Goal: Book appointment/travel/reservation

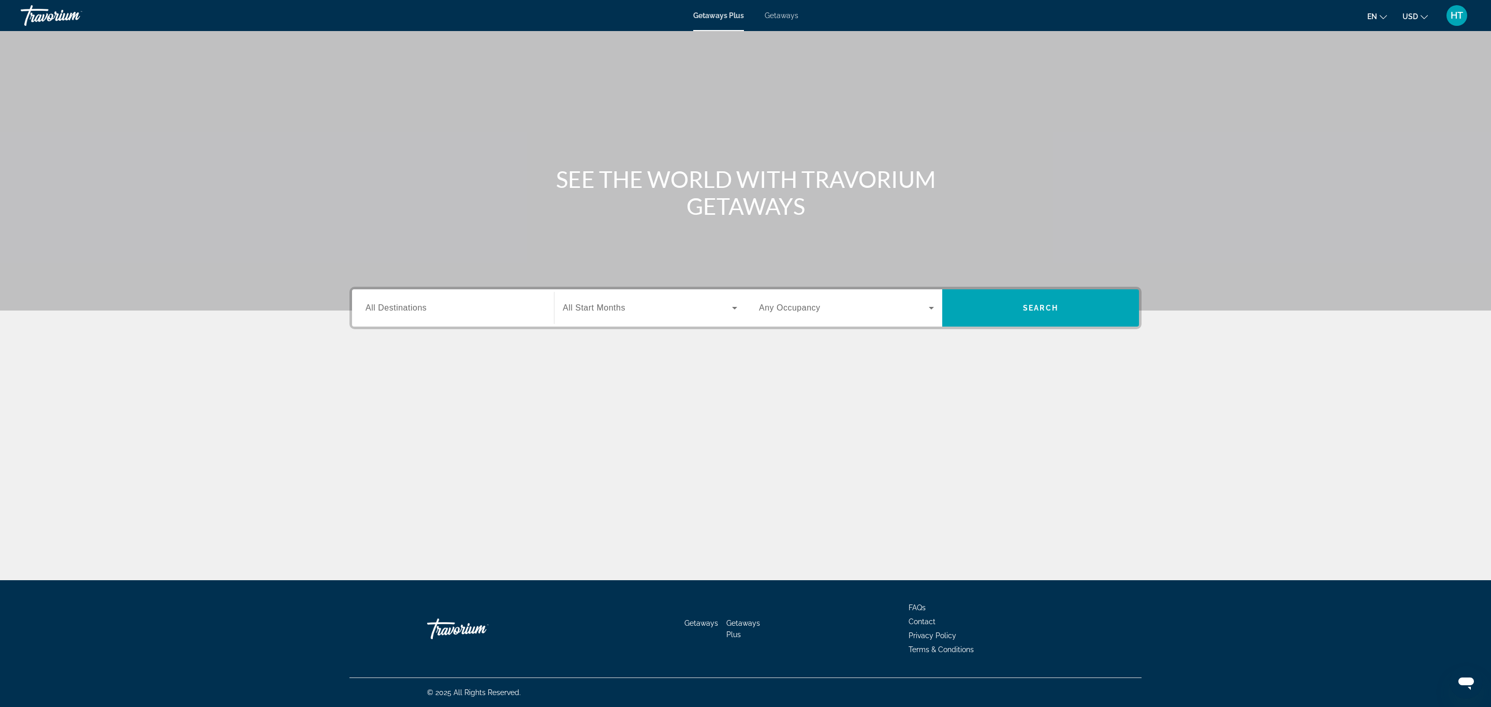
click at [442, 310] on input "Destination All Destinations" at bounding box center [453, 308] width 175 height 12
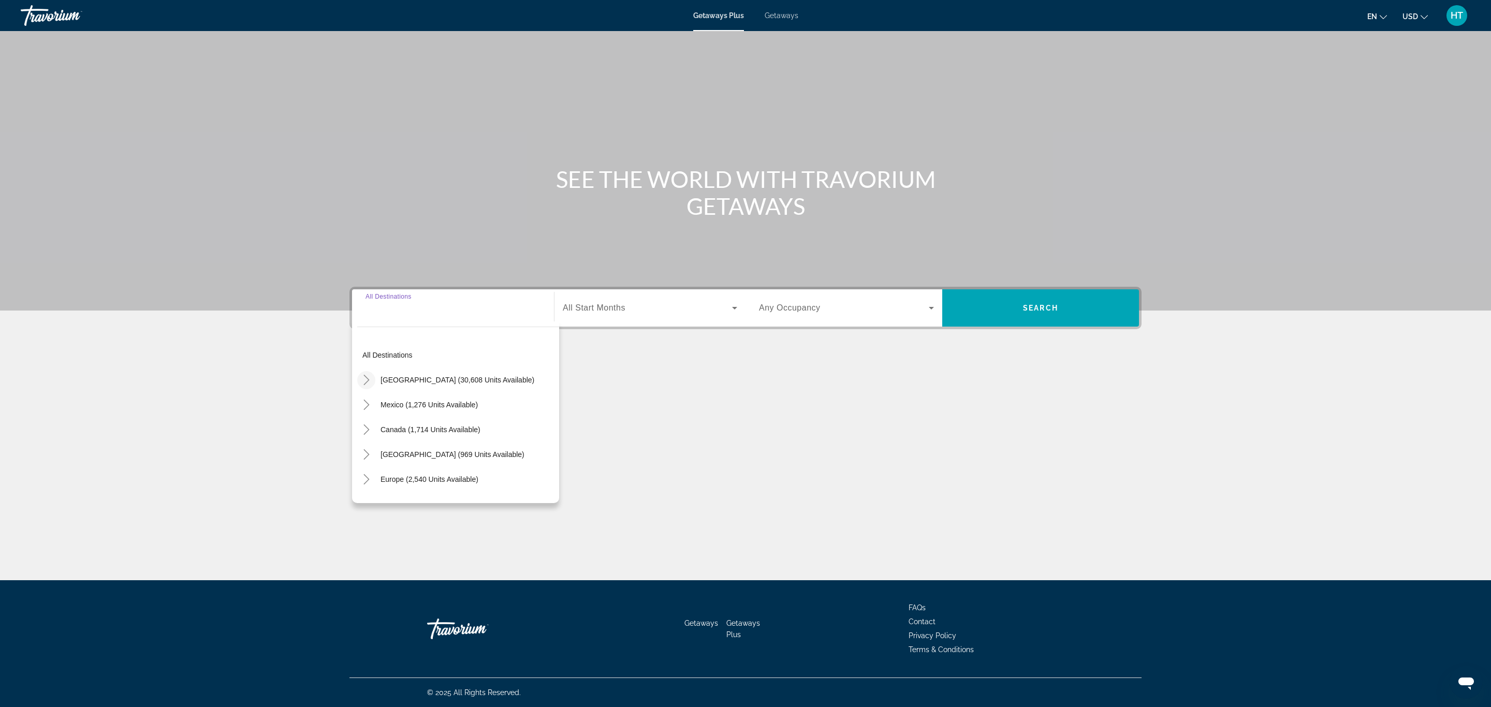
click at [367, 381] on icon "Toggle United States (30,608 units available)" at bounding box center [367, 380] width 6 height 10
click at [374, 426] on icon "Toggle California (2,107 units available)" at bounding box center [377, 424] width 10 height 10
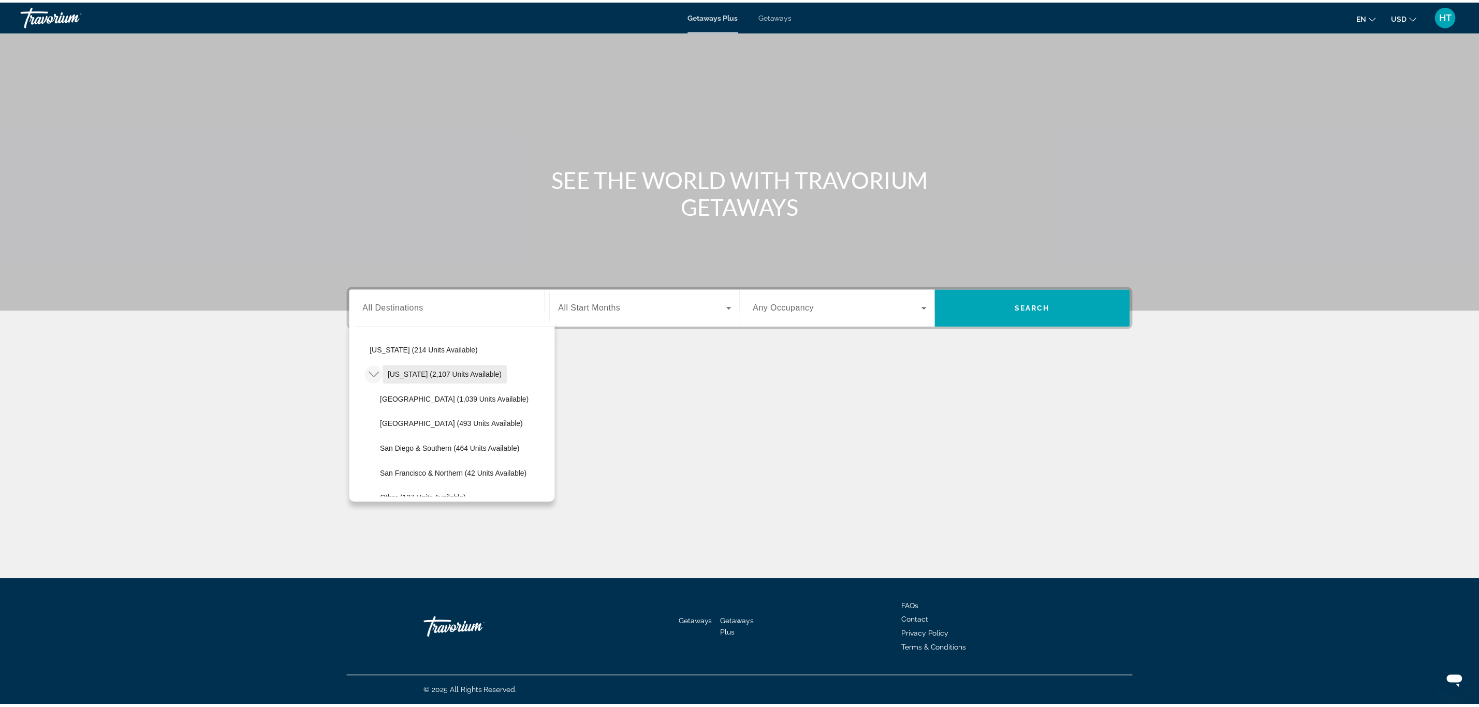
scroll to position [108, 0]
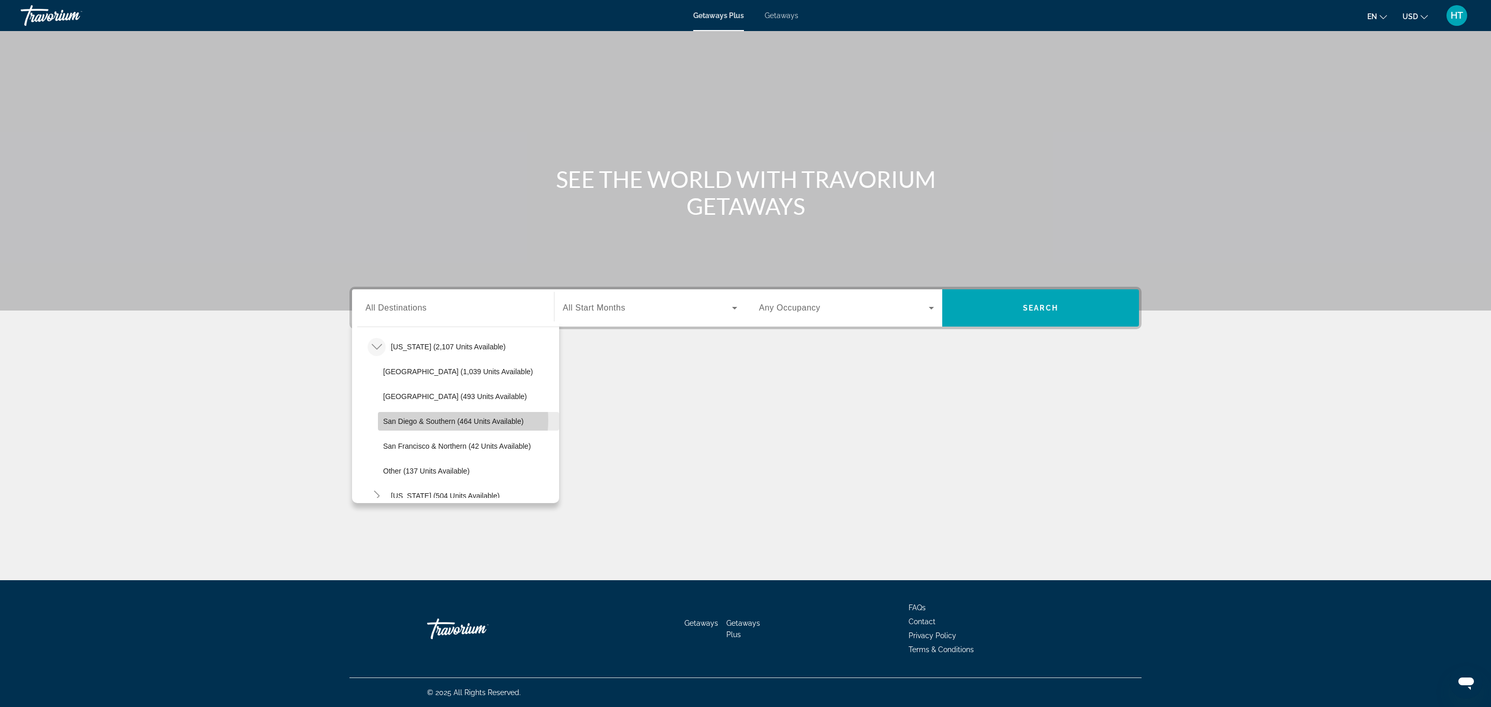
click at [438, 420] on span "San Diego & Southern (464 units available)" at bounding box center [453, 421] width 140 height 8
type input "**********"
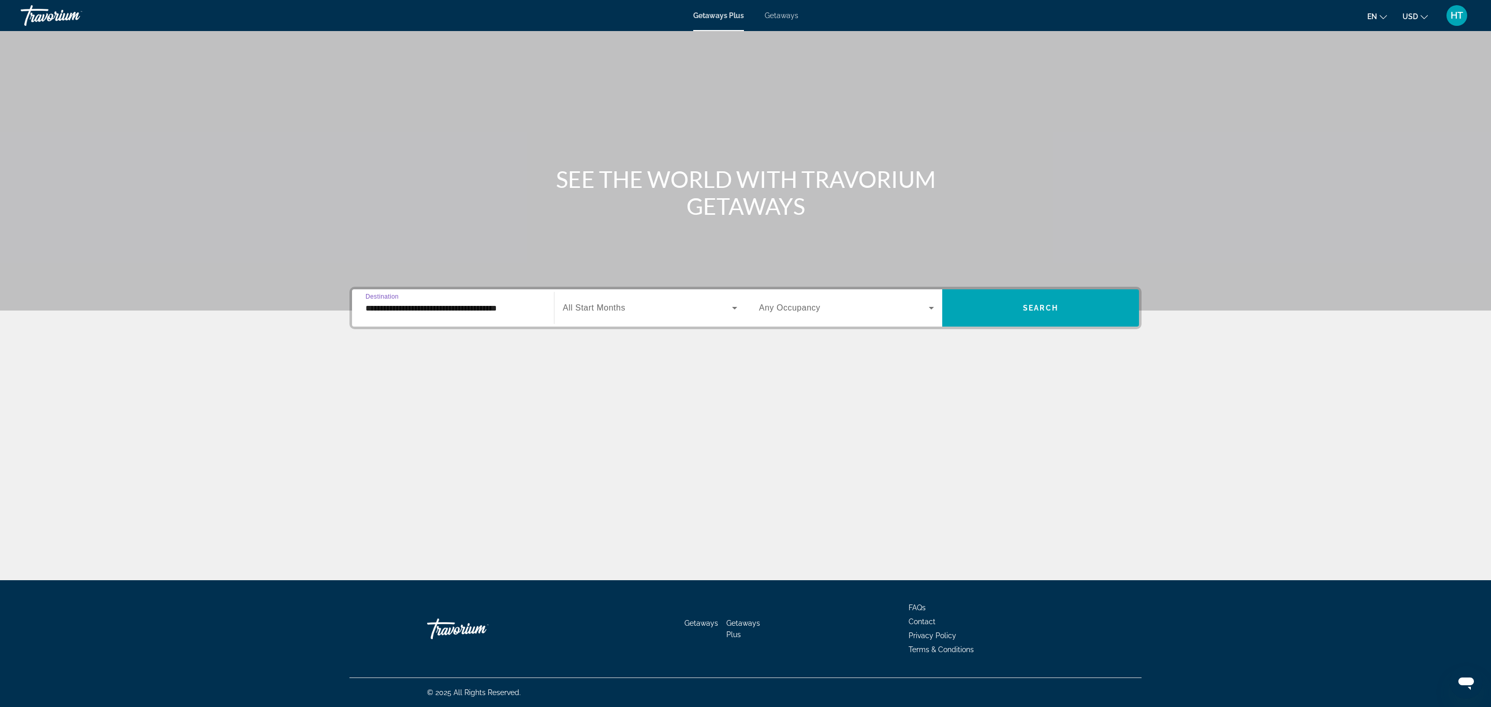
click at [643, 311] on span "Search widget" at bounding box center [647, 308] width 169 height 12
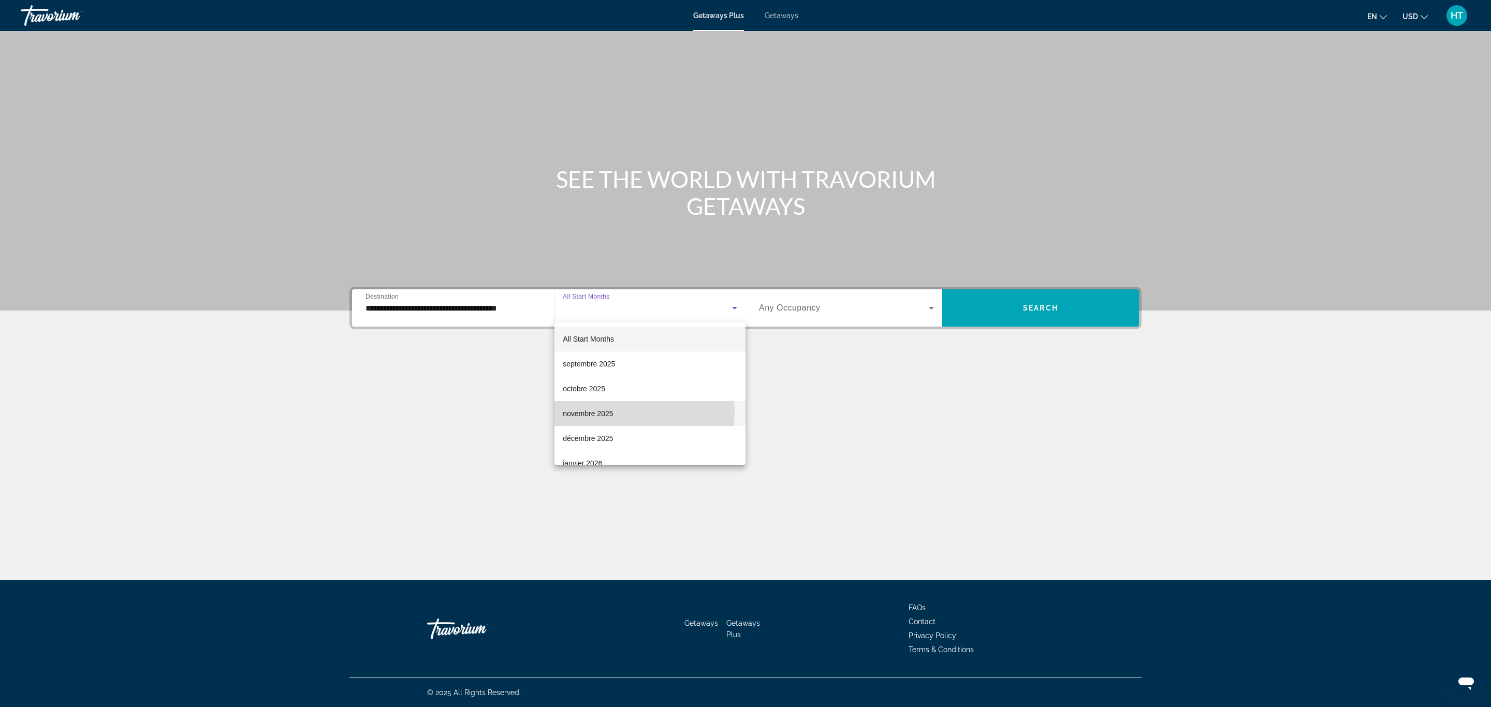
click at [606, 412] on span "novembre 2025" at bounding box center [588, 414] width 50 height 12
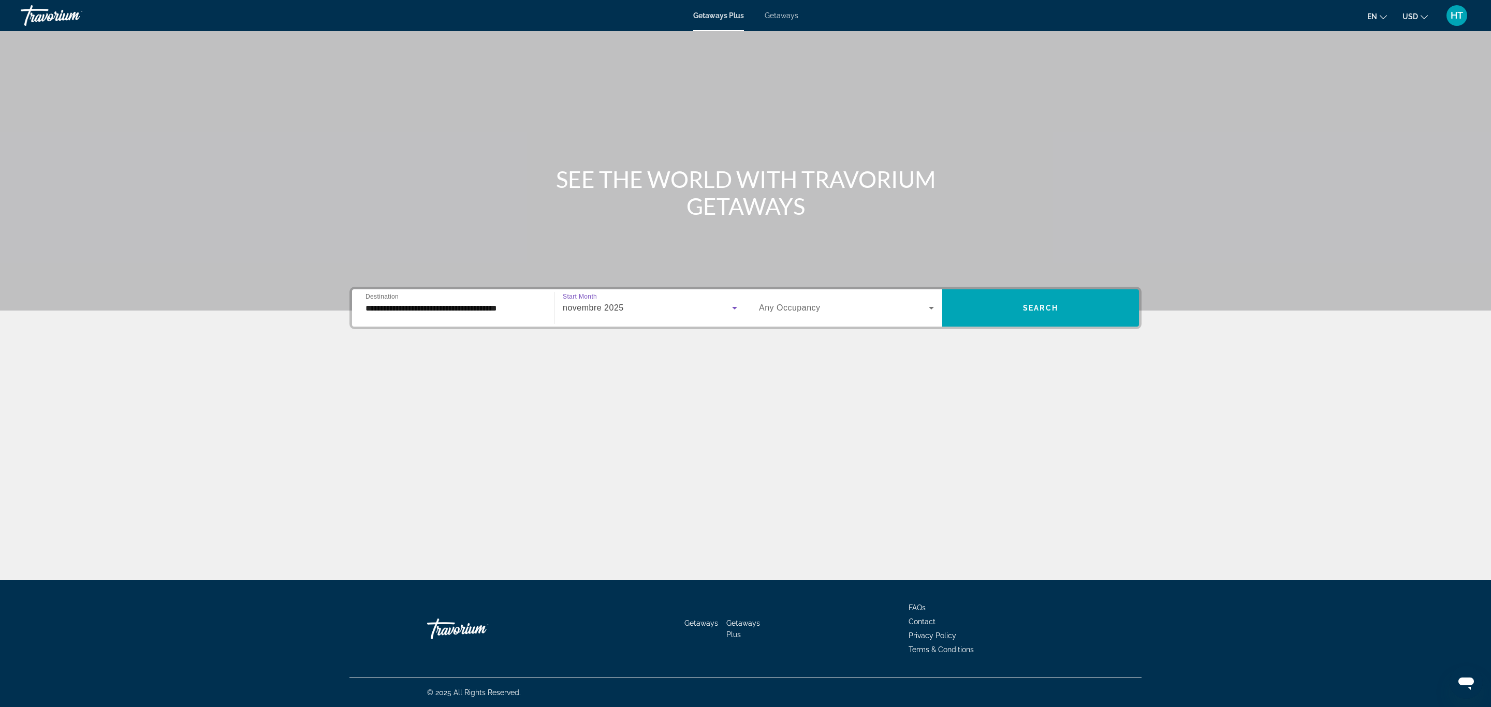
click at [811, 311] on span "Any Occupancy" at bounding box center [790, 307] width 62 height 9
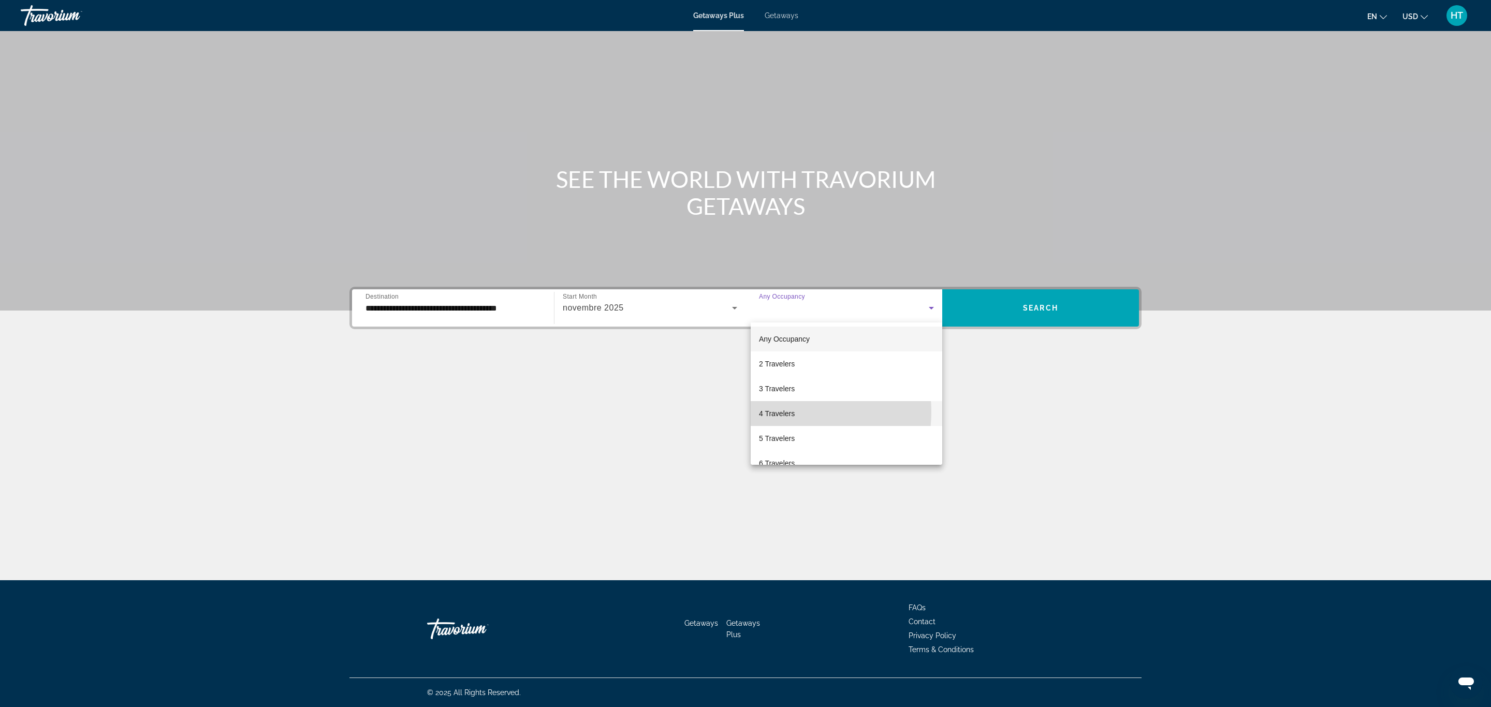
click at [790, 412] on span "4 Travelers" at bounding box center [777, 414] width 36 height 12
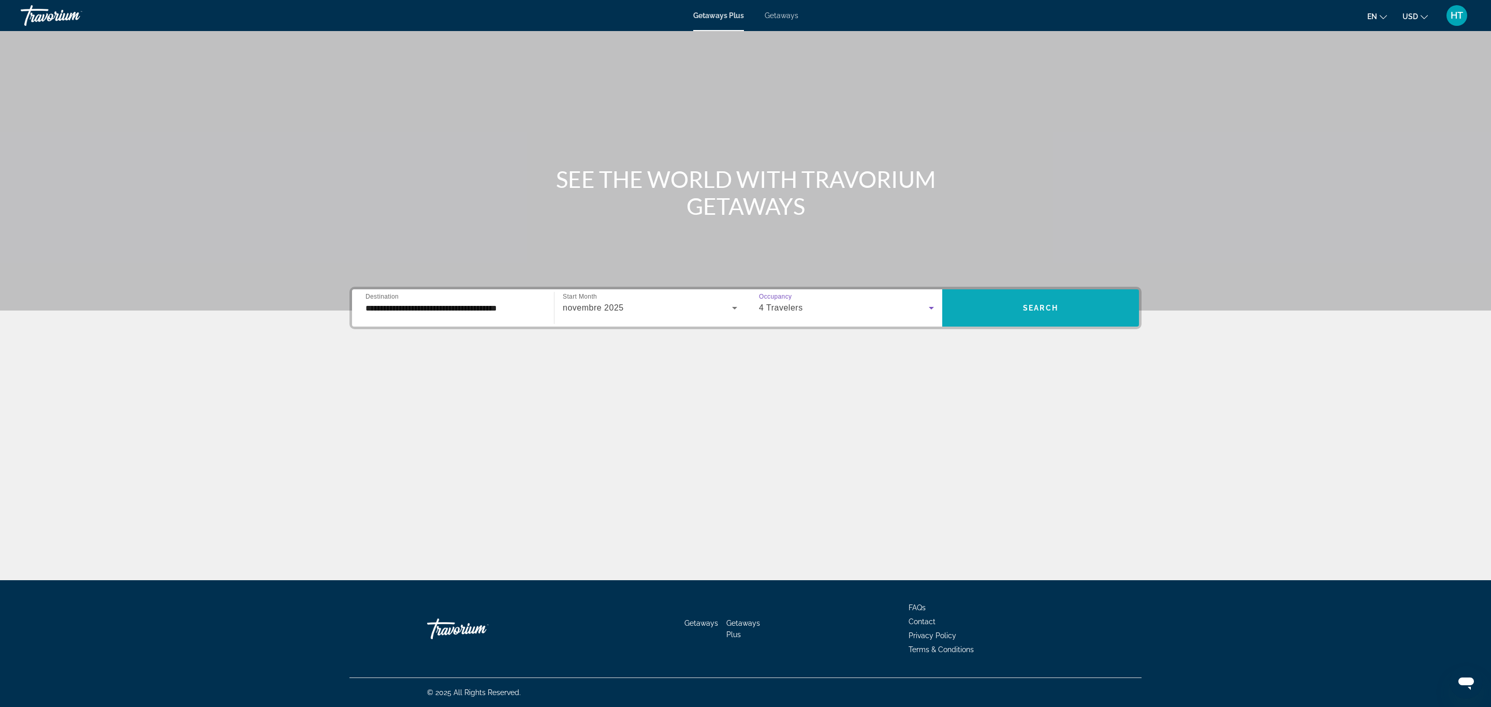
click at [1037, 306] on span "Search" at bounding box center [1040, 308] width 35 height 8
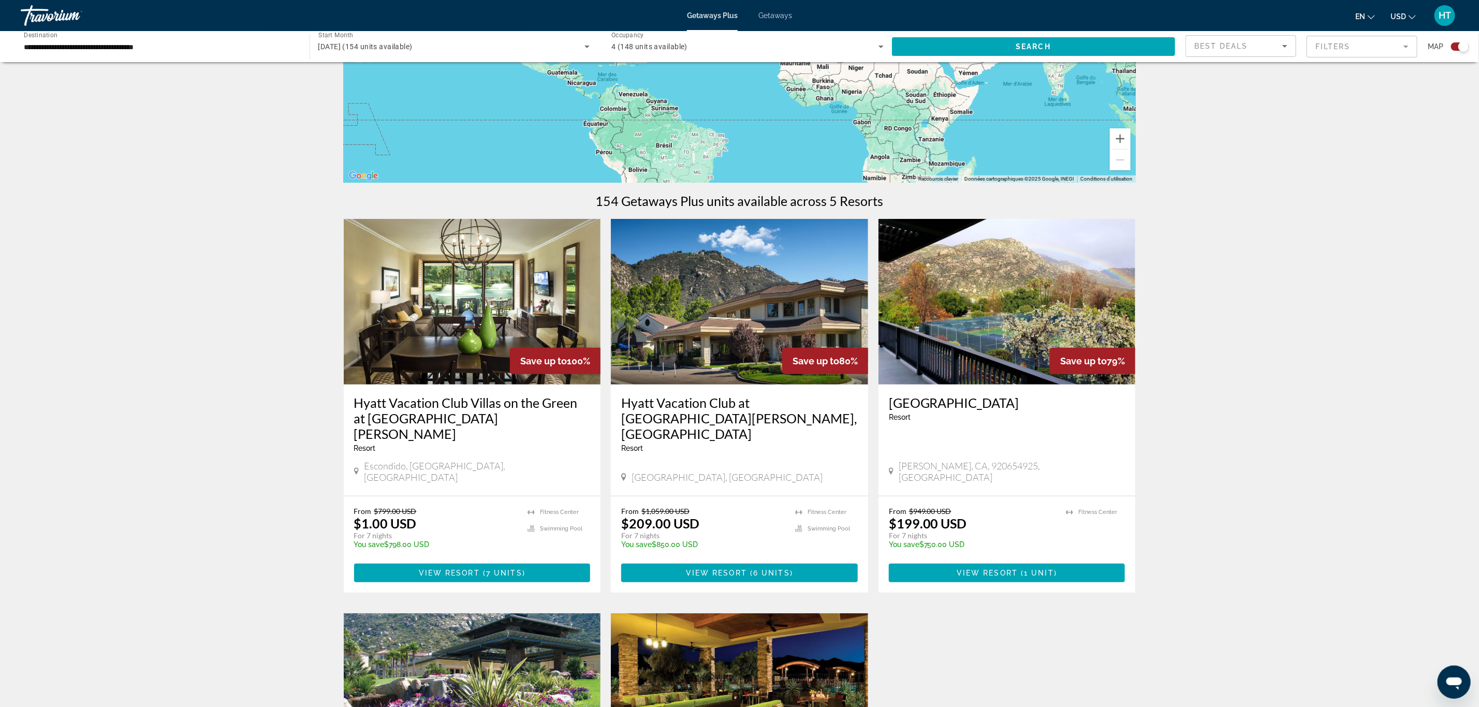
scroll to position [311, 0]
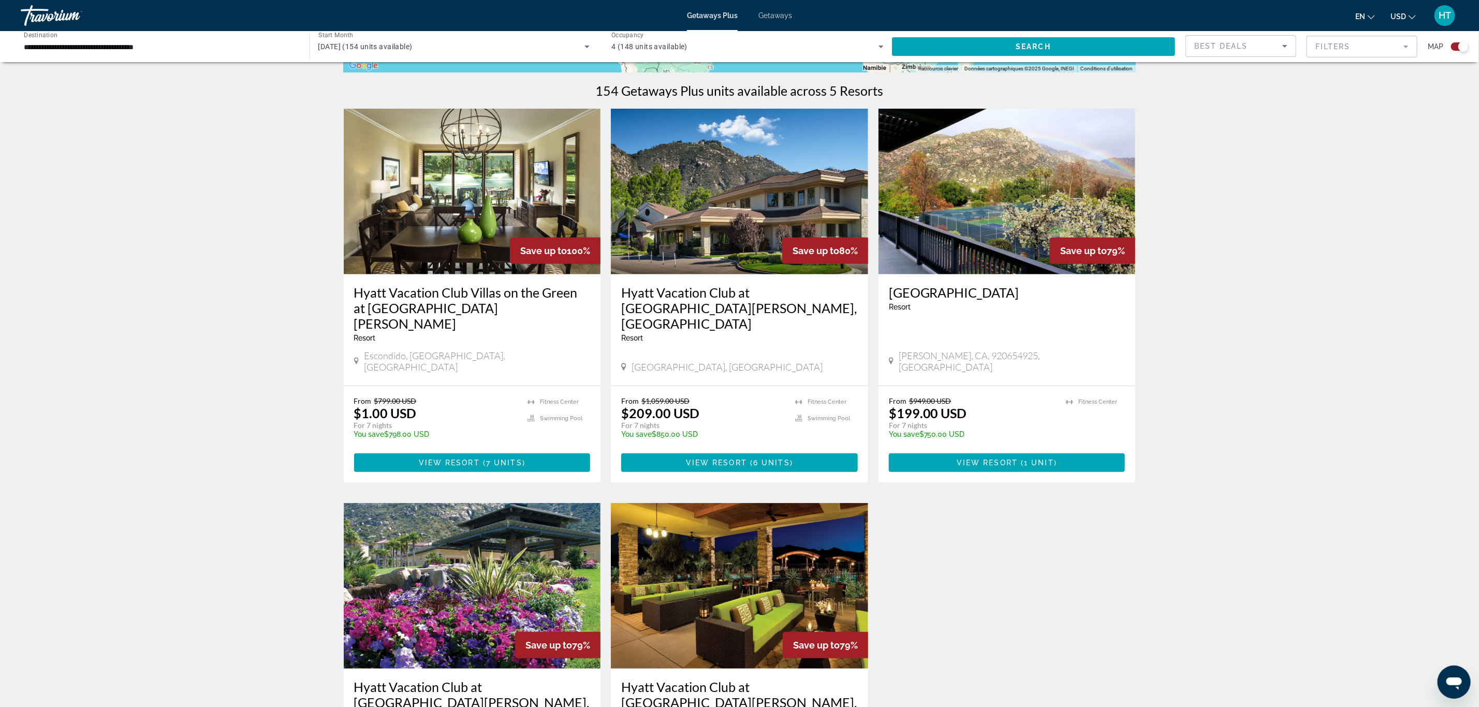
click at [445, 294] on h3 "Hyatt Vacation Club Villas on the Green at [GEOGRAPHIC_DATA][PERSON_NAME]" at bounding box center [472, 308] width 237 height 47
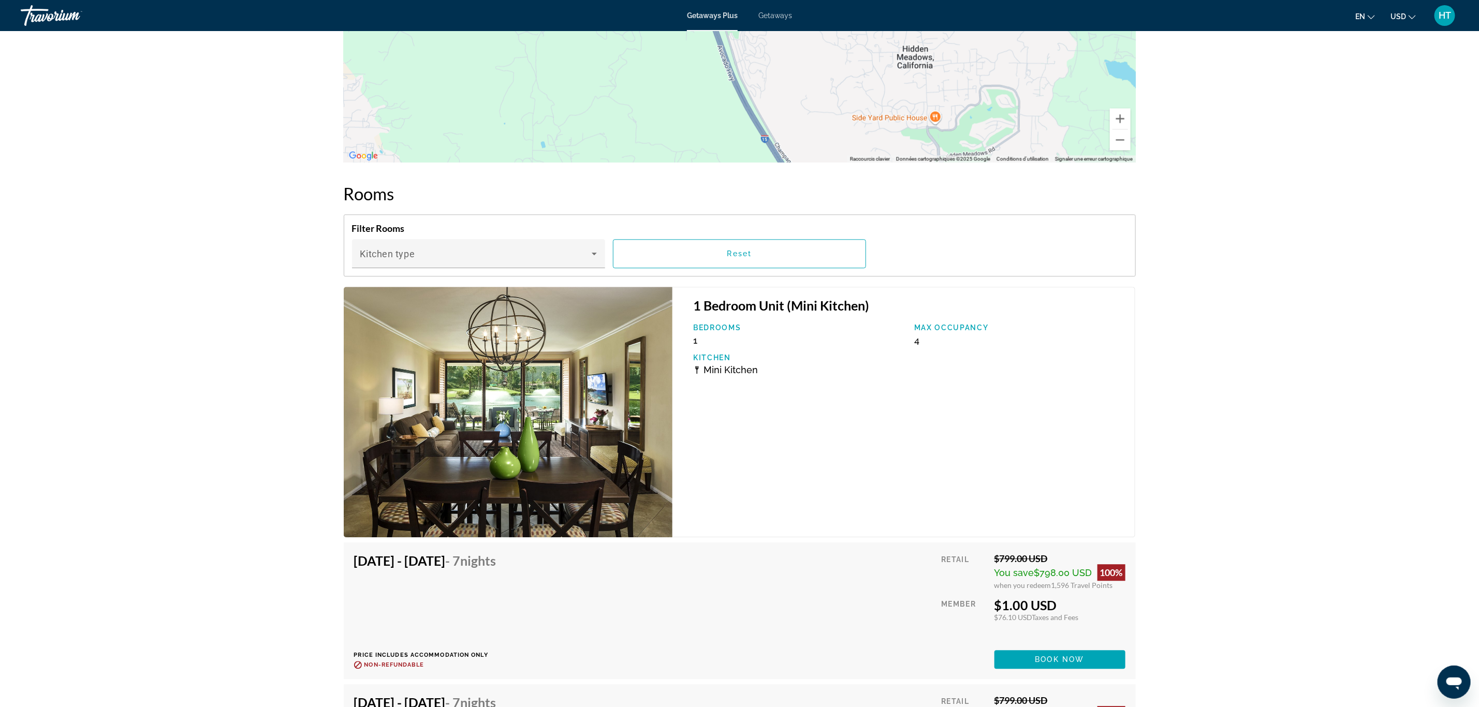
scroll to position [1711, 0]
